Goal: Task Accomplishment & Management: Complete application form

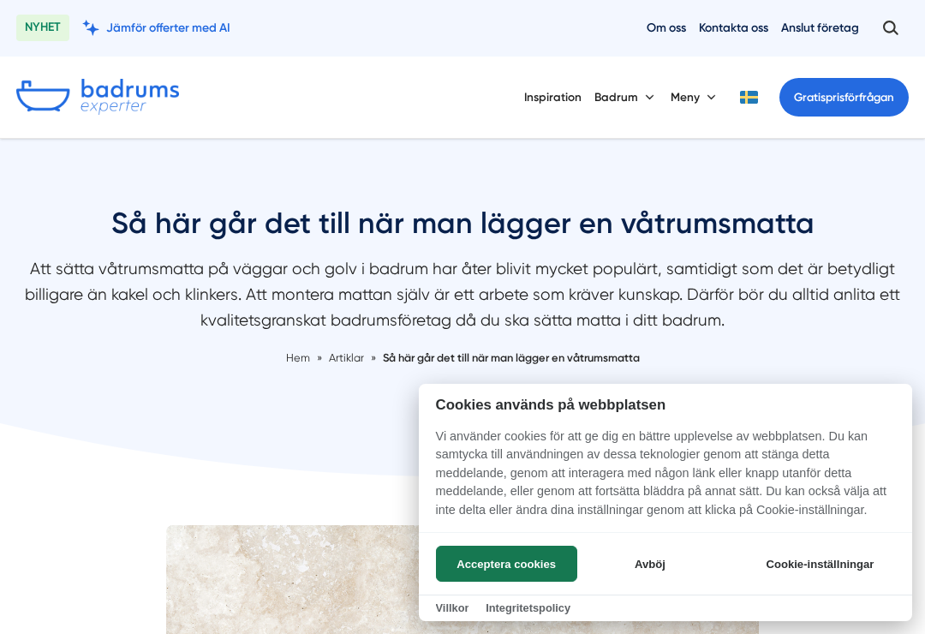
click at [546, 555] on button "Acceptera cookies" at bounding box center [506, 564] width 141 height 36
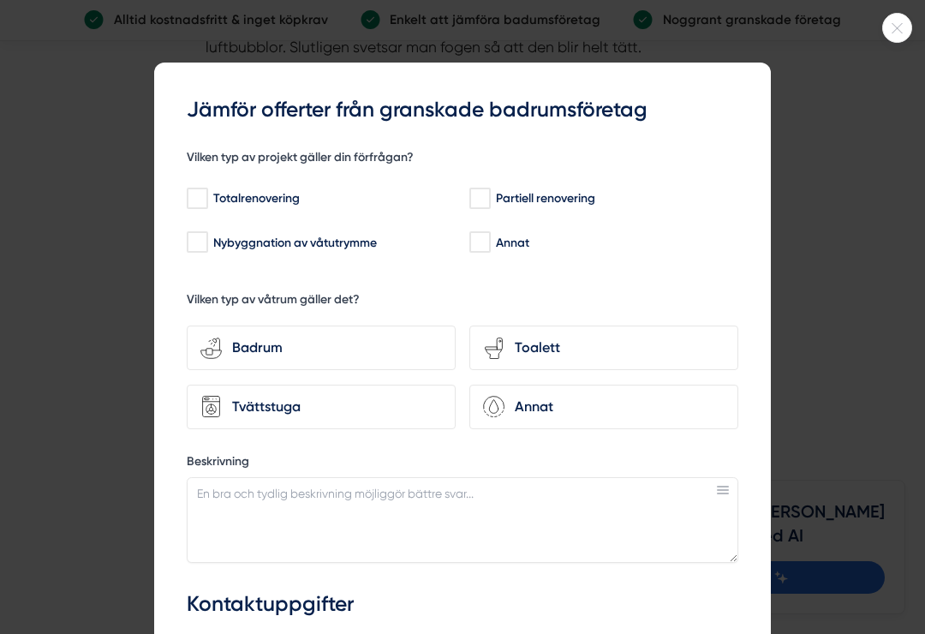
scroll to position [3580, 0]
click at [897, 44] on div at bounding box center [462, 317] width 925 height 634
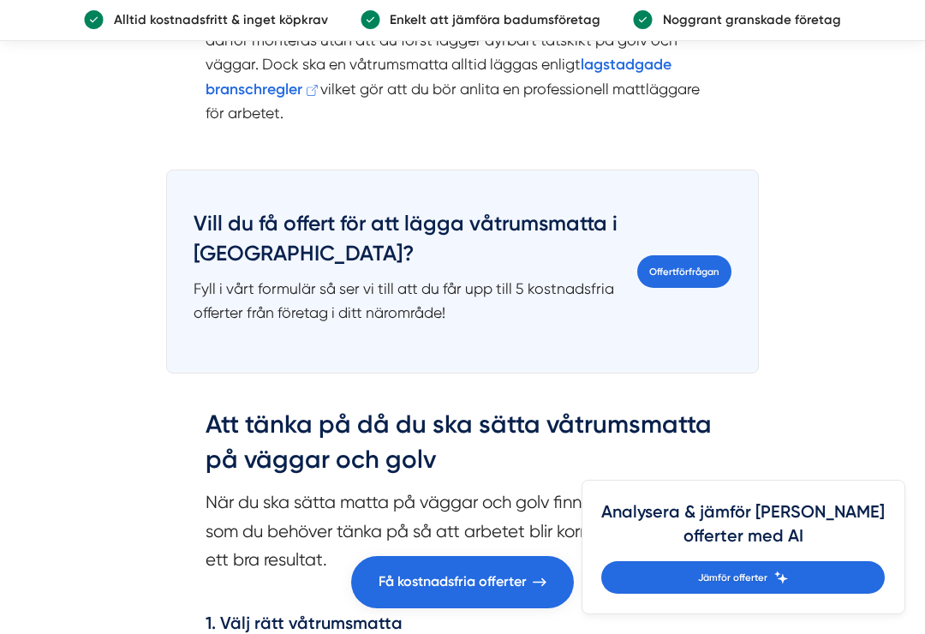
scroll to position [2199, 0]
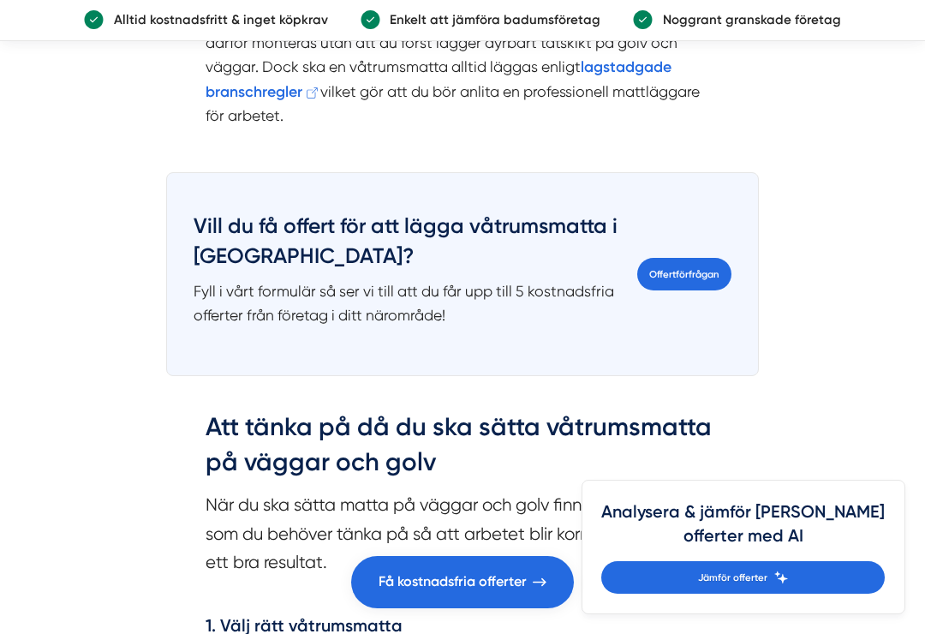
click at [703, 290] on link "Offertförfrågan" at bounding box center [684, 274] width 94 height 33
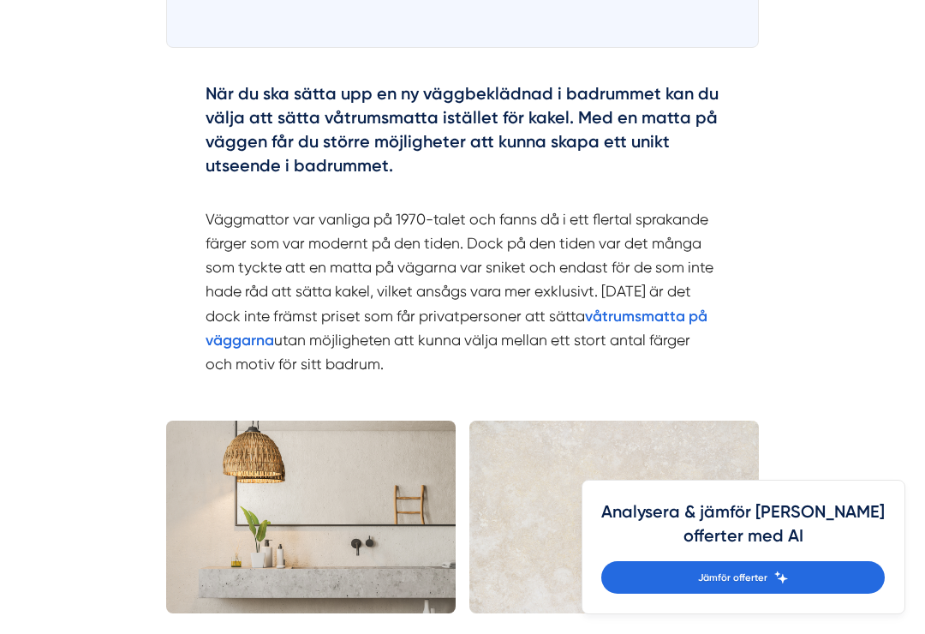
scroll to position [1285, 0]
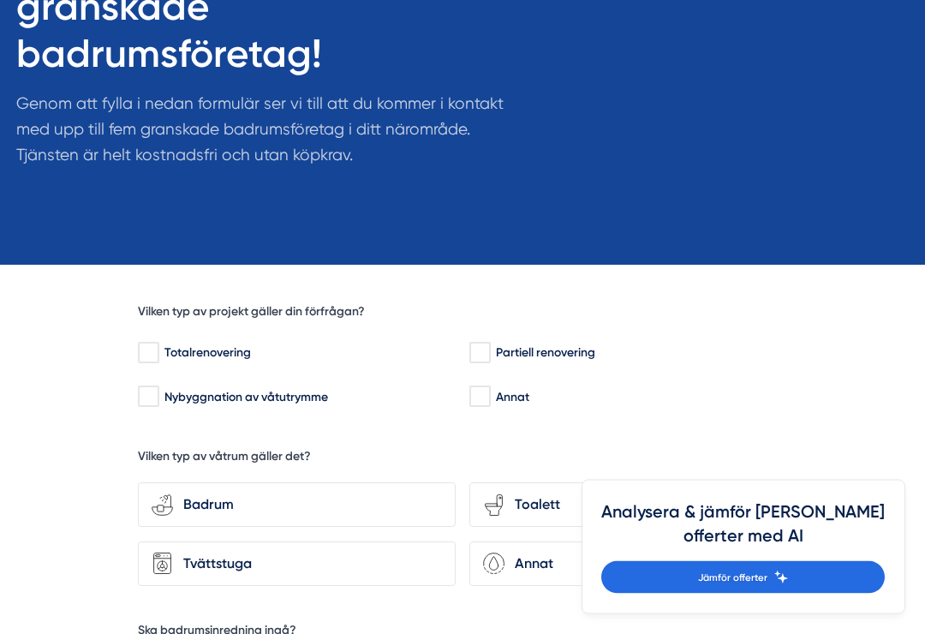
scroll to position [253, 0]
click at [148, 388] on input "Nybyggnation av våtutrymme" at bounding box center [148, 396] width 20 height 17
checkbox input "true"
click at [337, 493] on div "Badrum" at bounding box center [307, 504] width 269 height 22
click at [0, 0] on input "bathroom-tub-towel Badrum" at bounding box center [0, 0] width 0 height 0
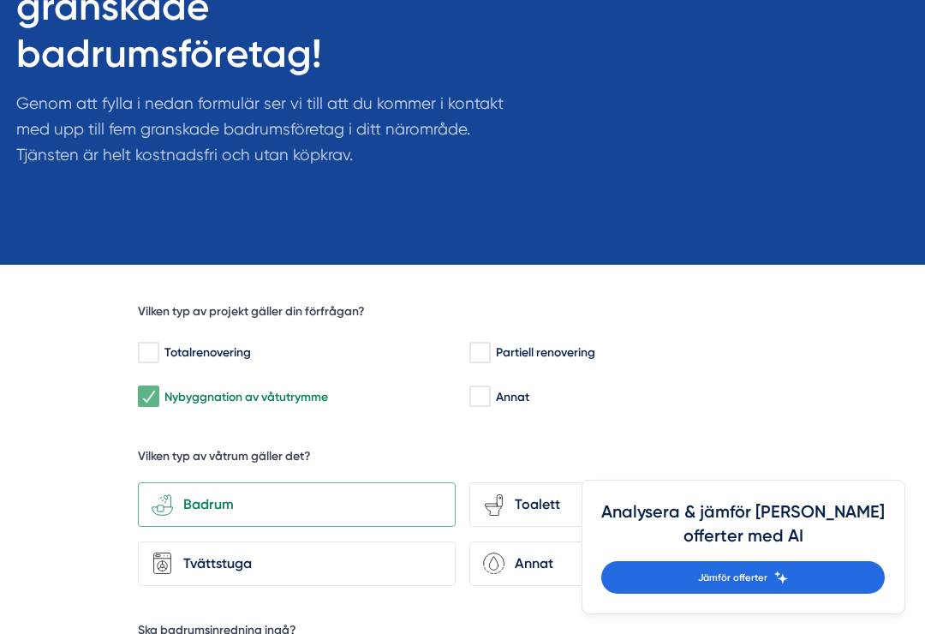
click at [540, 493] on div "Toalett" at bounding box center [638, 504] width 269 height 22
click at [0, 0] on input "toilet-seat Toalett" at bounding box center [0, 0] width 0 height 0
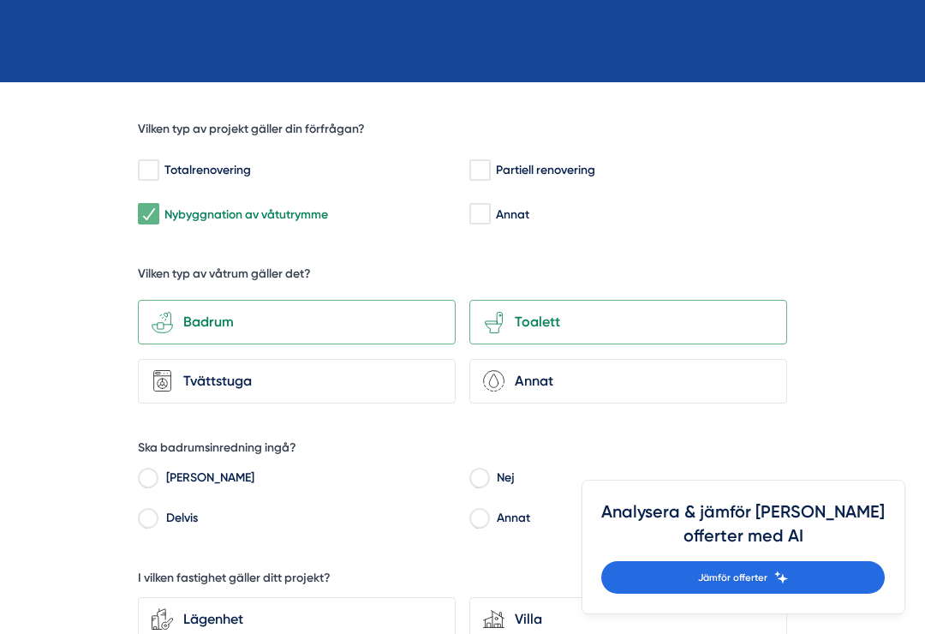
scroll to position [437, 0]
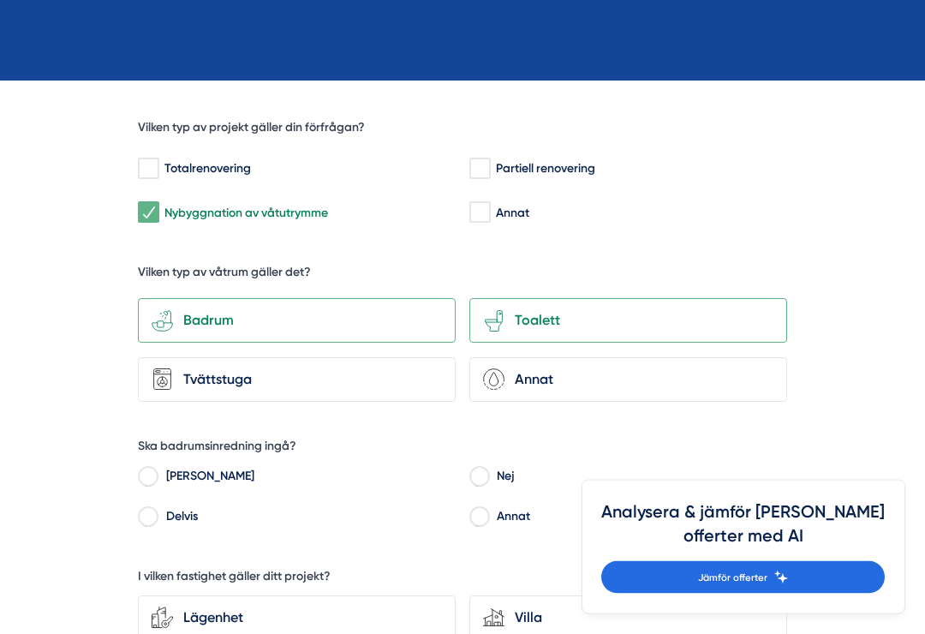
click at [480, 472] on input "Nej" at bounding box center [479, 479] width 20 height 15
radio input "true"
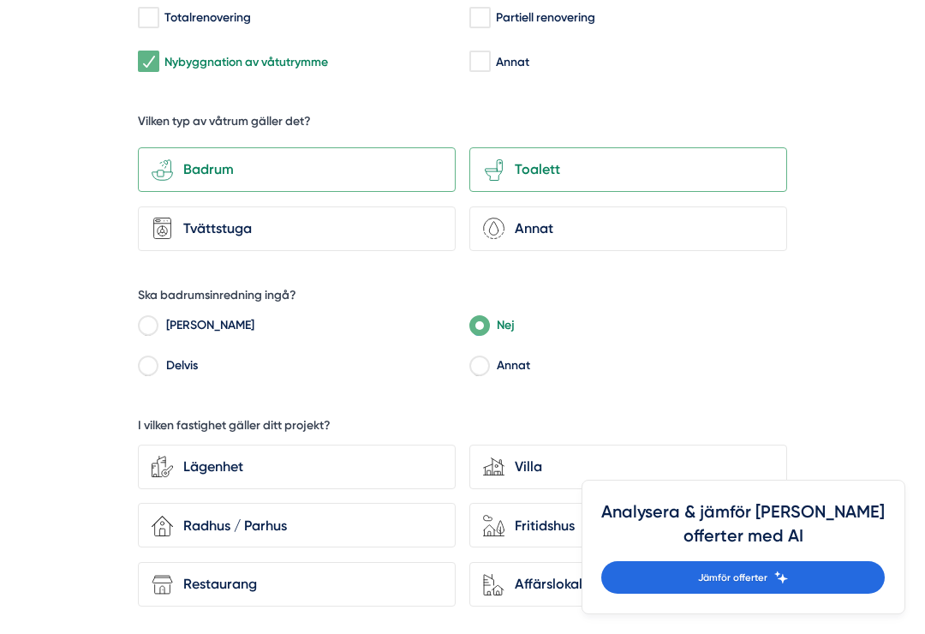
scroll to position [590, 0]
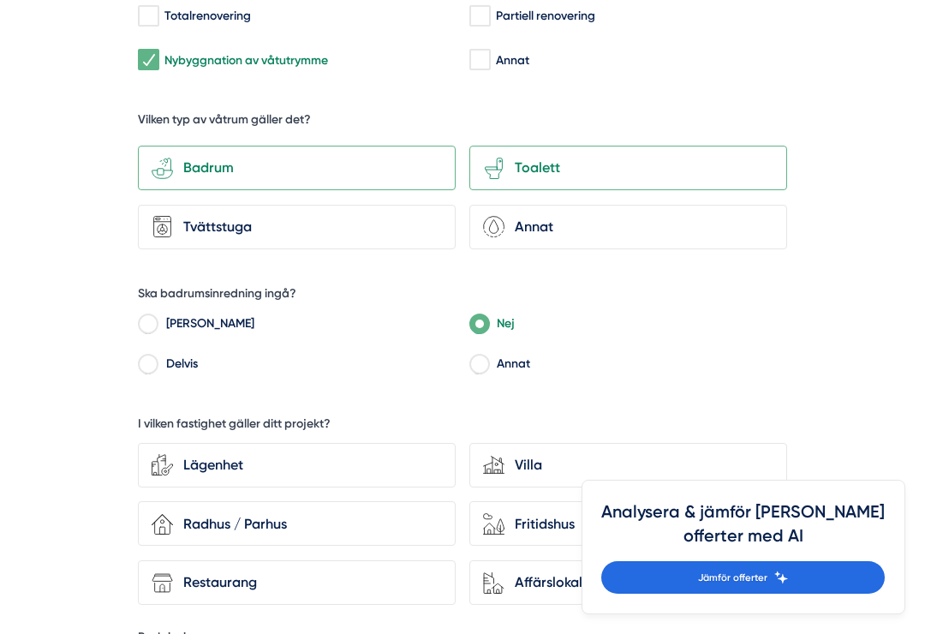
click at [559, 454] on div "Villa" at bounding box center [638, 465] width 269 height 22
click at [0, 0] on input "house-modern Villa" at bounding box center [0, 0] width 0 height 0
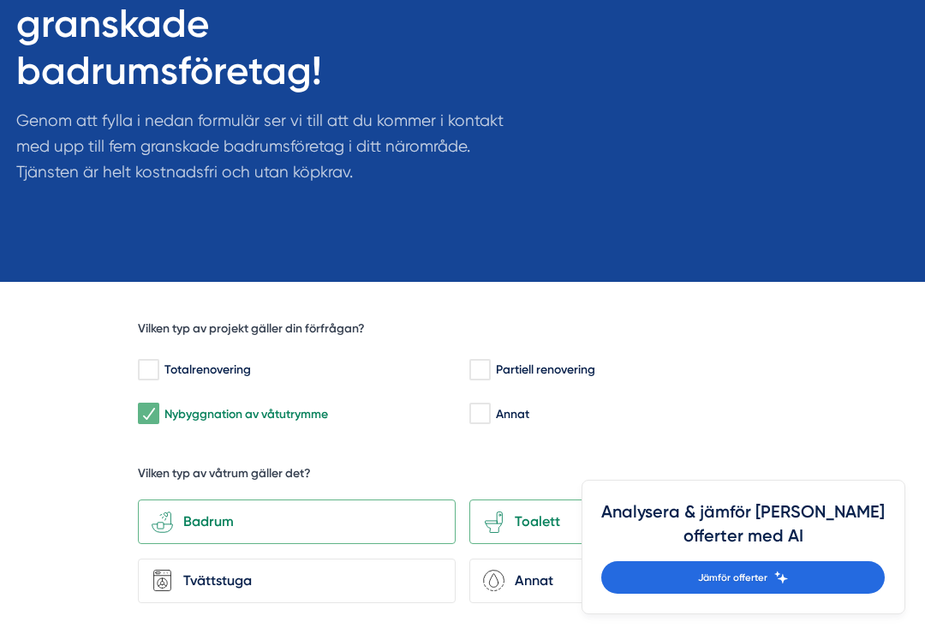
scroll to position [233, 0]
